Goal: Browse casually

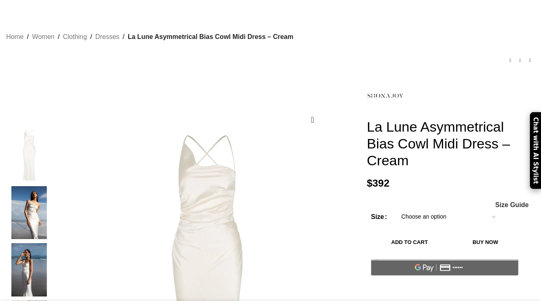
click at [44, 186] on img at bounding box center [29, 212] width 50 height 53
click at [52, 207] on img at bounding box center [29, 212] width 50 height 53
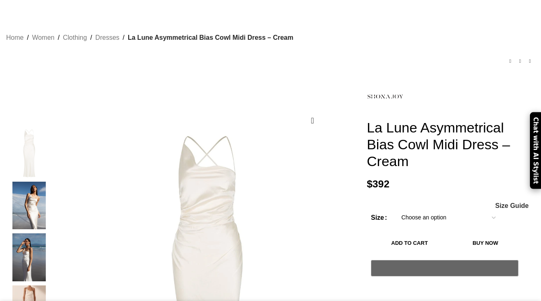
click at [43, 242] on img "3 / 7" at bounding box center [29, 257] width 50 height 48
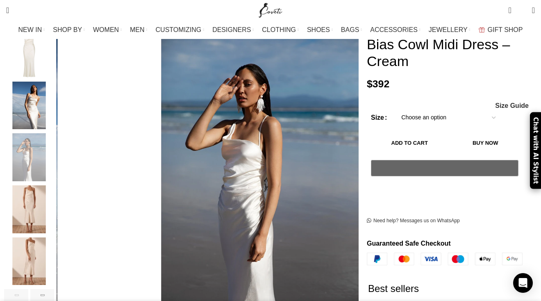
scroll to position [0, 86]
click at [43, 242] on img "5 / 7" at bounding box center [29, 261] width 50 height 48
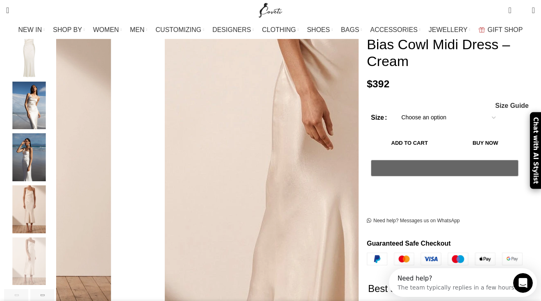
scroll to position [0, 0]
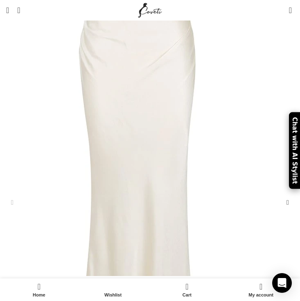
scroll to position [0, 289]
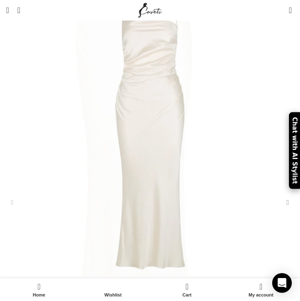
click at [282, 194] on div "Next slide" at bounding box center [288, 202] width 16 height 16
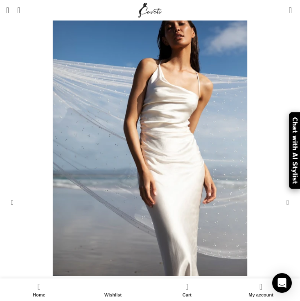
click at [282, 194] on div "Next slide" at bounding box center [288, 202] width 16 height 16
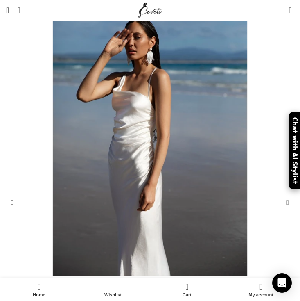
click at [282, 194] on div "Next slide" at bounding box center [288, 202] width 16 height 16
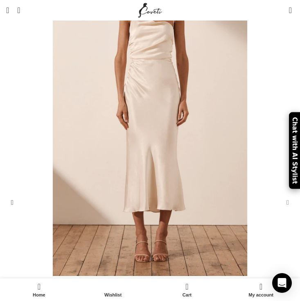
click at [282, 194] on div "Next slide" at bounding box center [288, 202] width 16 height 16
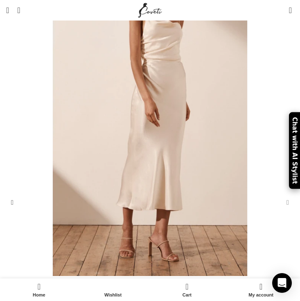
click at [282, 194] on div "Next slide" at bounding box center [288, 202] width 16 height 16
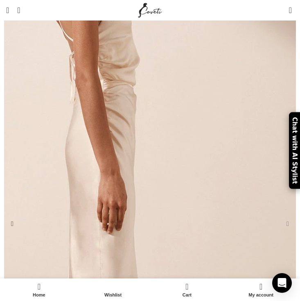
scroll to position [102, 0]
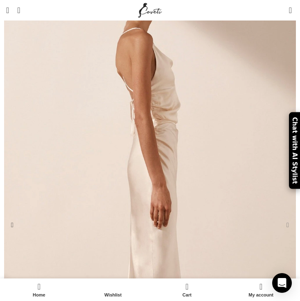
click at [285, 217] on div "Next slide" at bounding box center [288, 225] width 16 height 16
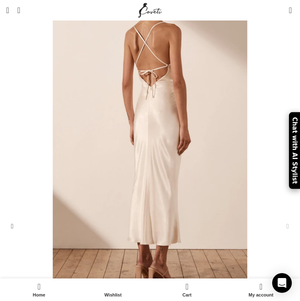
scroll to position [0, 578]
